Goal: Information Seeking & Learning: Find specific fact

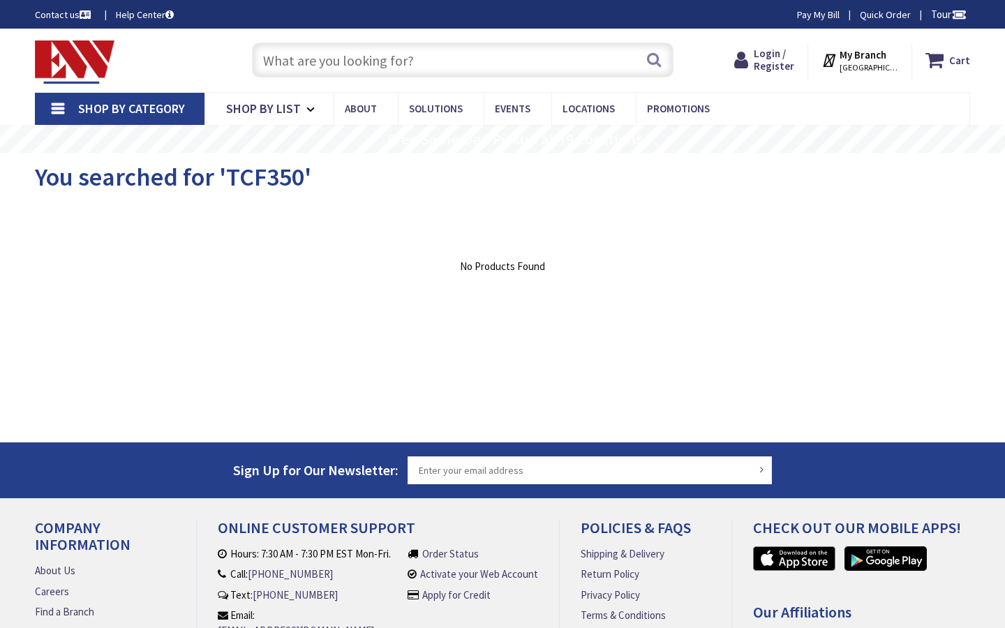
type input "Ravine I Park, I-[STREET_ADDRESS]"
